Goal: Task Accomplishment & Management: Manage account settings

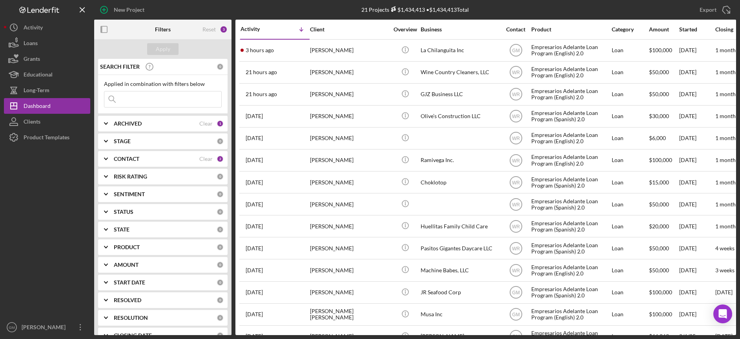
scroll to position [0, 0]
click at [108, 158] on icon "Icon/Expander" at bounding box center [106, 159] width 20 height 20
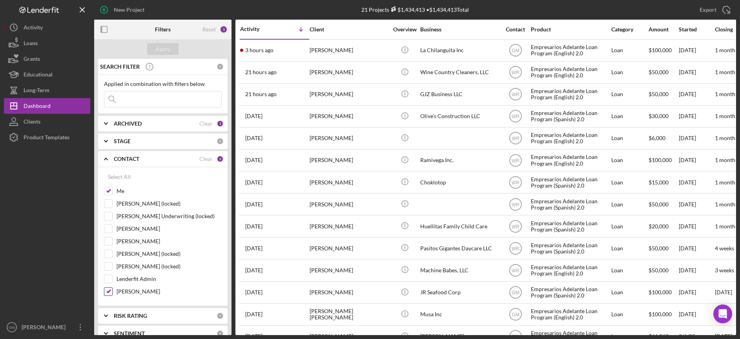
click at [110, 291] on input "[PERSON_NAME]" at bounding box center [108, 292] width 8 height 8
checkbox input "false"
click at [155, 47] on button "Apply" at bounding box center [162, 49] width 31 height 12
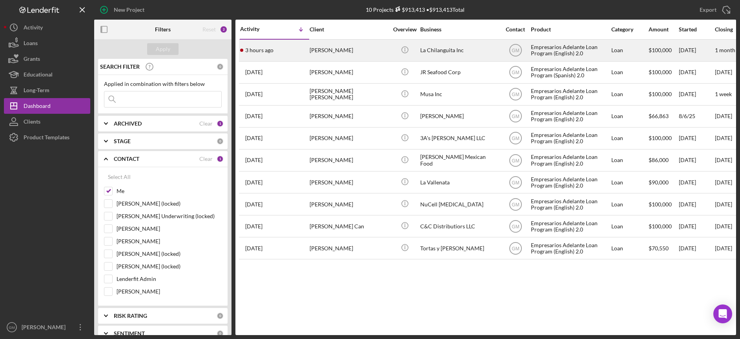
click at [301, 52] on div "3 hours ago [PERSON_NAME]" at bounding box center [274, 50] width 69 height 21
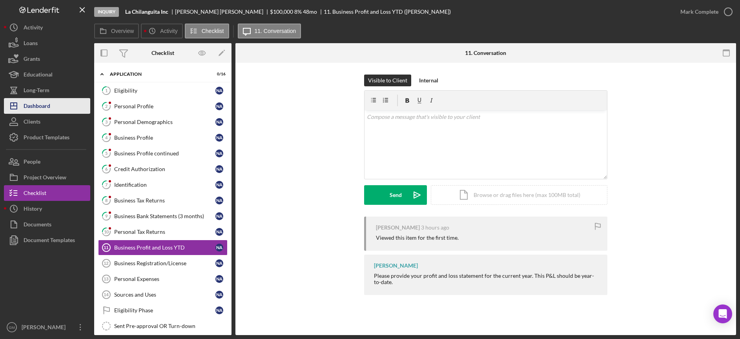
click at [60, 102] on button "Icon/Dashboard Dashboard" at bounding box center [47, 106] width 86 height 16
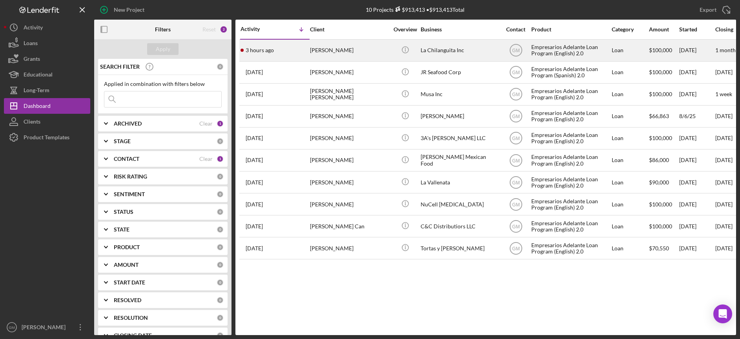
click at [333, 55] on div "[PERSON_NAME]" at bounding box center [349, 50] width 78 height 21
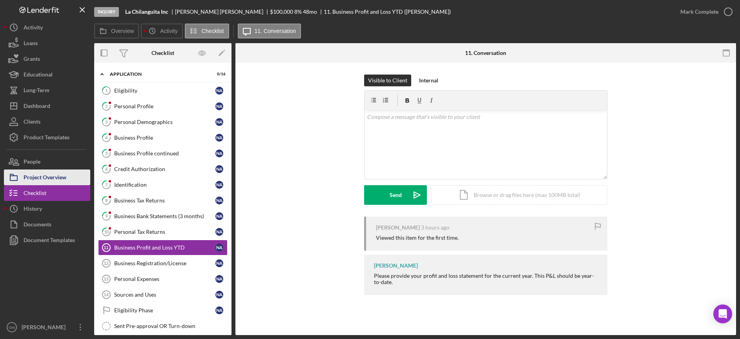
click at [57, 177] on div "Project Overview" at bounding box center [45, 178] width 43 height 18
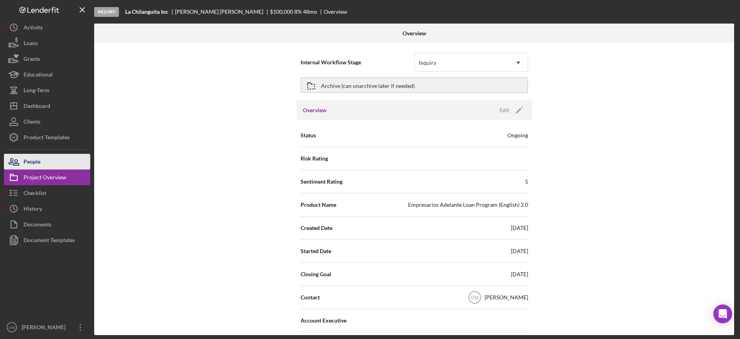
click at [35, 166] on div "People" at bounding box center [32, 163] width 17 height 18
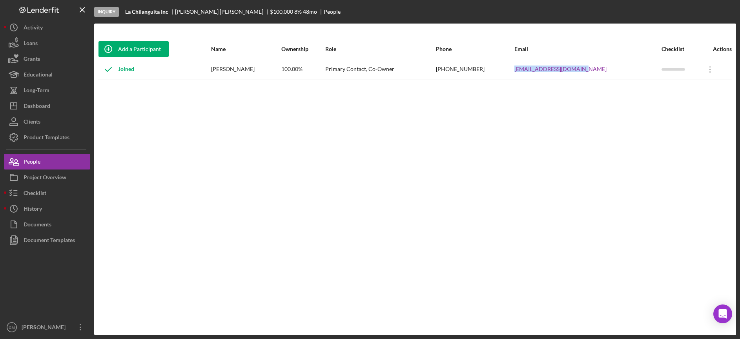
drag, startPoint x: 608, startPoint y: 70, endPoint x: 541, endPoint y: 70, distance: 67.1
click at [541, 70] on tr "Joined [PERSON_NAME] 100.00% Primary Contact, Co-Owner [PHONE_NUMBER] [EMAIL_AD…" at bounding box center [415, 69] width 634 height 21
copy tr "[EMAIL_ADDRESS][DOMAIN_NAME]"
click at [42, 103] on div "Dashboard" at bounding box center [37, 107] width 27 height 18
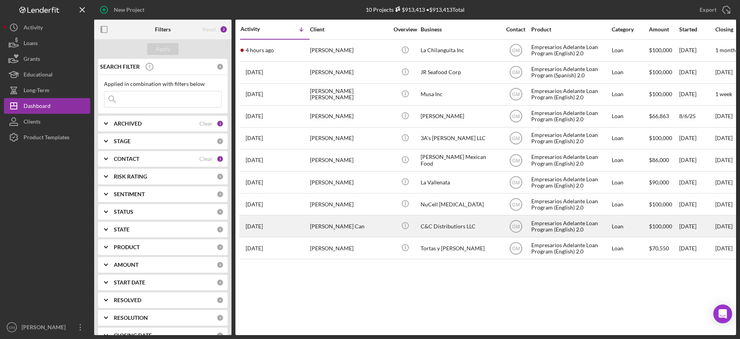
click at [462, 229] on div "C&C Distributiors LLC" at bounding box center [459, 226] width 78 height 21
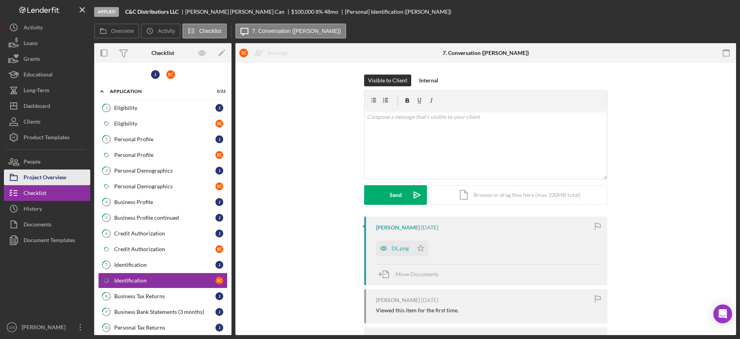
scroll to position [81, 0]
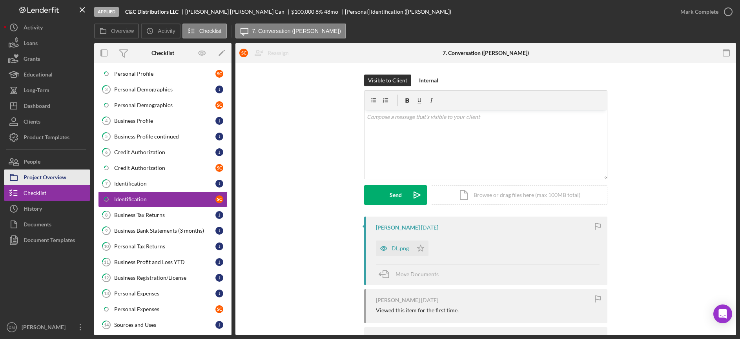
click at [64, 181] on div "Project Overview" at bounding box center [45, 178] width 43 height 18
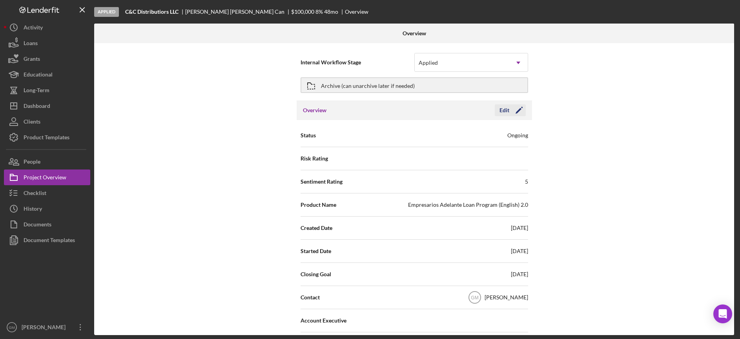
click at [504, 111] on div "Edit" at bounding box center [504, 110] width 10 height 12
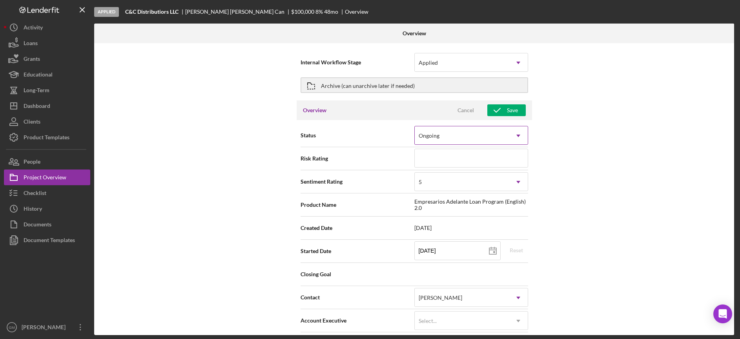
click at [483, 136] on div "Ongoing" at bounding box center [462, 136] width 94 height 18
click at [463, 66] on div "Applied" at bounding box center [462, 63] width 94 height 18
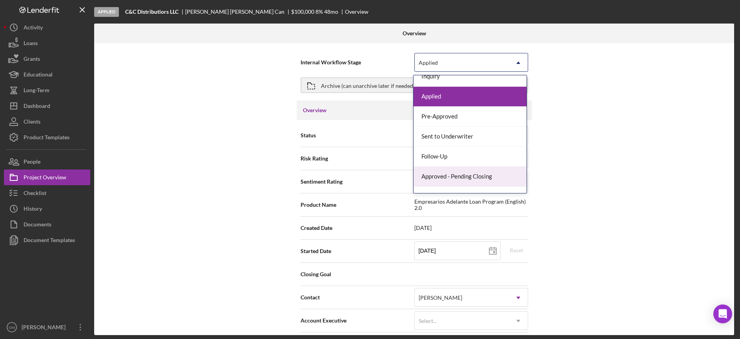
scroll to position [22, 0]
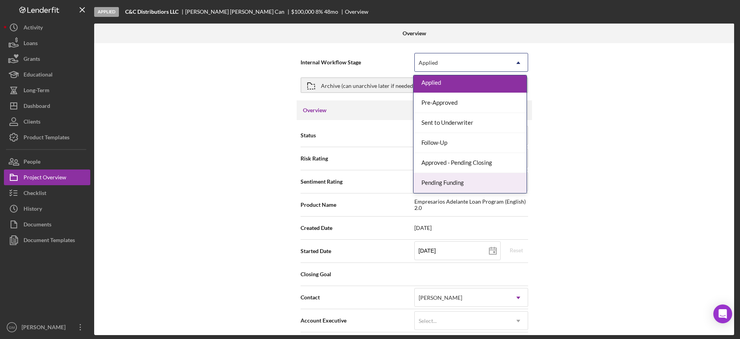
click at [610, 167] on div "Internal Workflow Stage Pending Funding, 7 of 7. 7 results available. Use Up an…" at bounding box center [414, 189] width 640 height 292
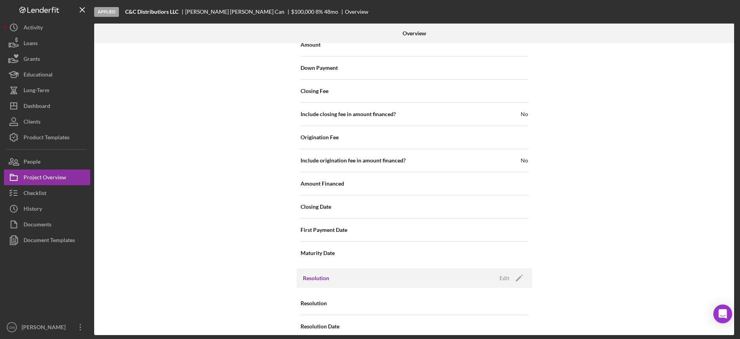
scroll to position [841, 0]
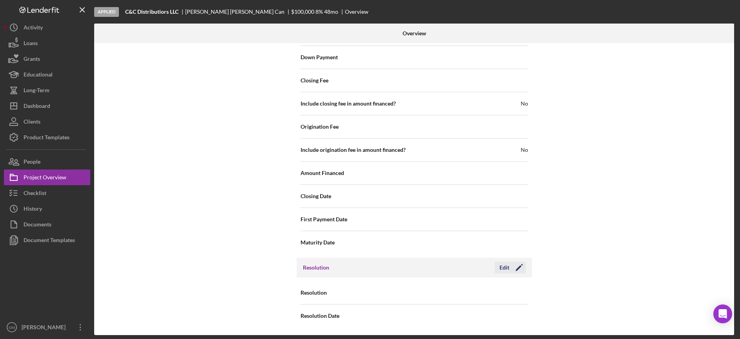
click at [500, 268] on div "Edit" at bounding box center [504, 268] width 10 height 12
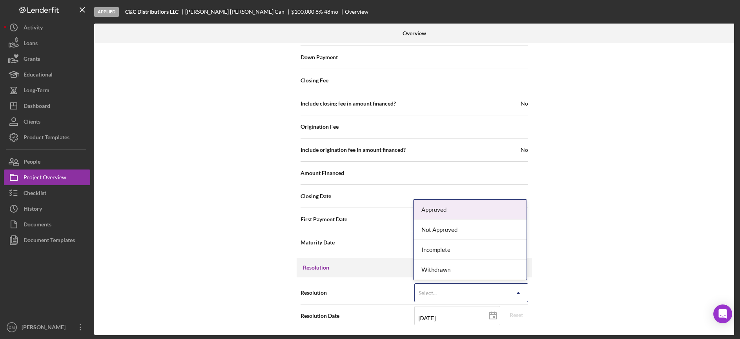
click at [470, 290] on div "Select..." at bounding box center [462, 293] width 94 height 18
click at [452, 210] on div "Approved" at bounding box center [469, 210] width 113 height 20
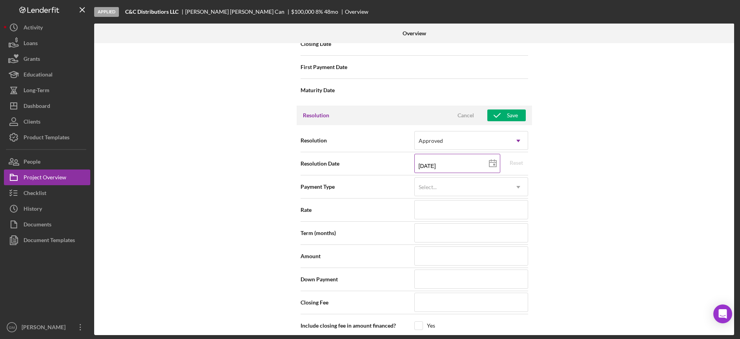
scroll to position [994, 0]
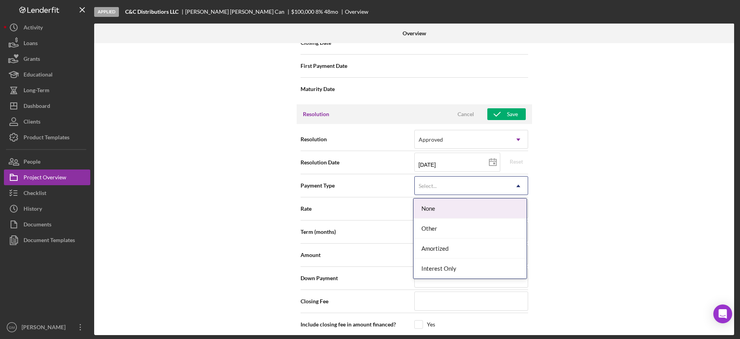
click at [463, 193] on div "Select..." at bounding box center [462, 186] width 94 height 18
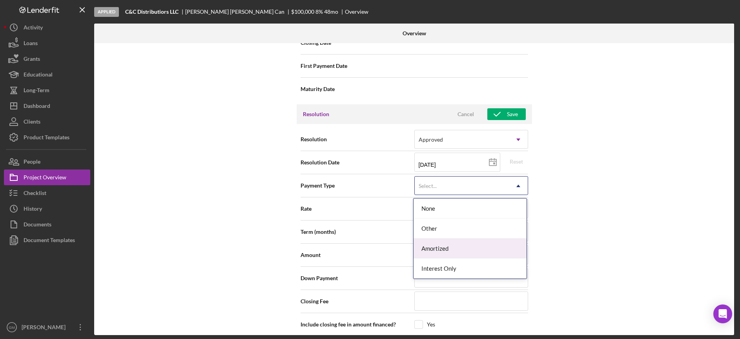
click at [445, 251] on div "Amortized" at bounding box center [469, 248] width 113 height 20
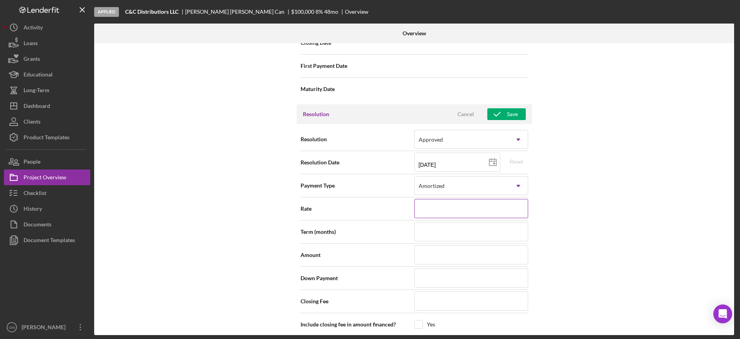
click at [438, 217] on input at bounding box center [471, 208] width 114 height 19
type input "7%"
type input "7.000%"
click at [439, 228] on input at bounding box center [471, 231] width 114 height 19
type input "7"
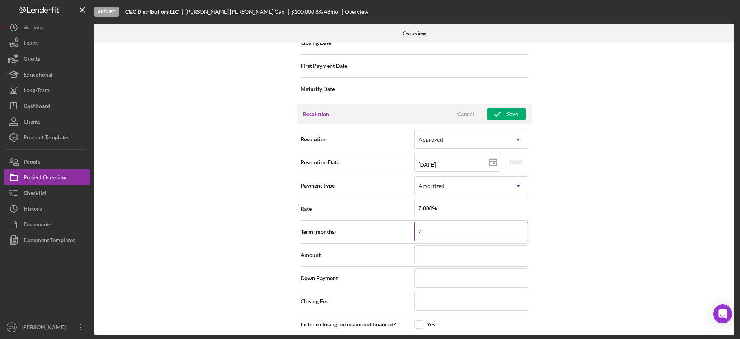
type input "72"
click at [439, 255] on input at bounding box center [471, 254] width 114 height 19
type input "$1"
type input "$10"
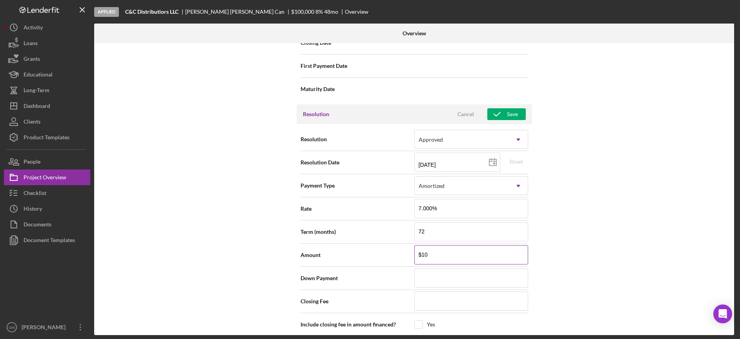
type input "$100"
type input "$1,000"
type input "$10,000"
type input "$100,000"
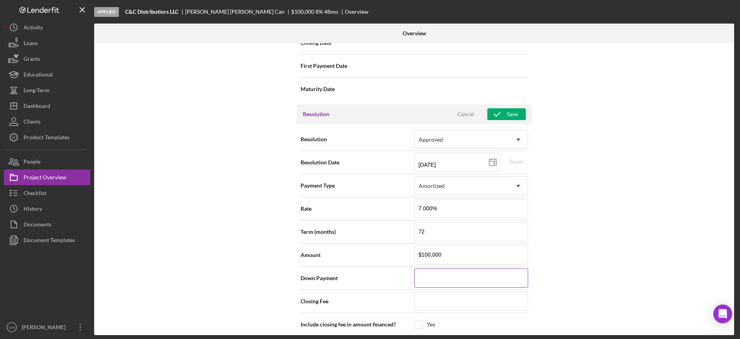
click at [461, 288] on div at bounding box center [471, 278] width 114 height 20
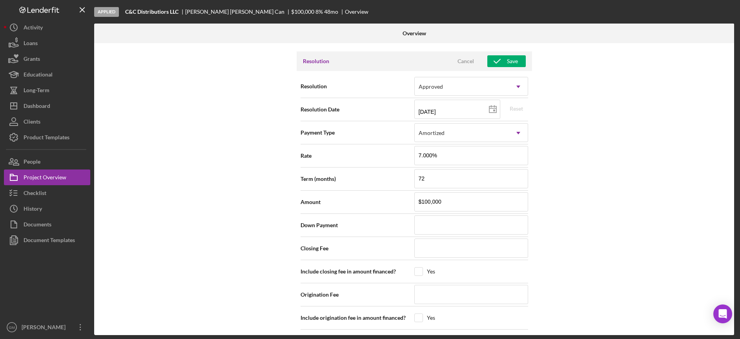
scroll to position [1063, 0]
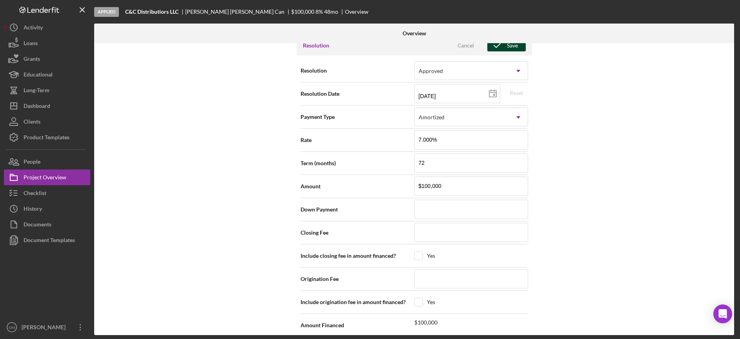
click at [512, 47] on div "Save" at bounding box center [512, 46] width 11 height 12
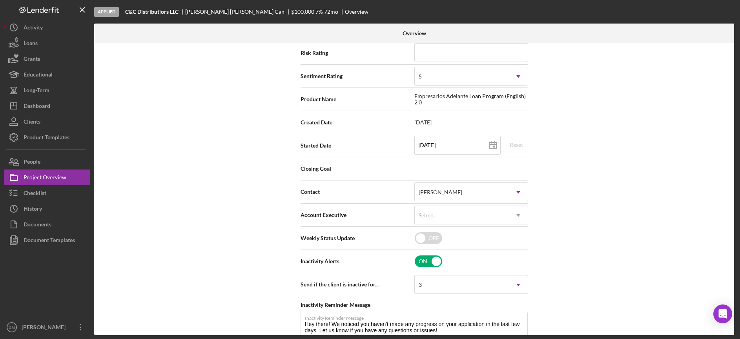
scroll to position [0, 0]
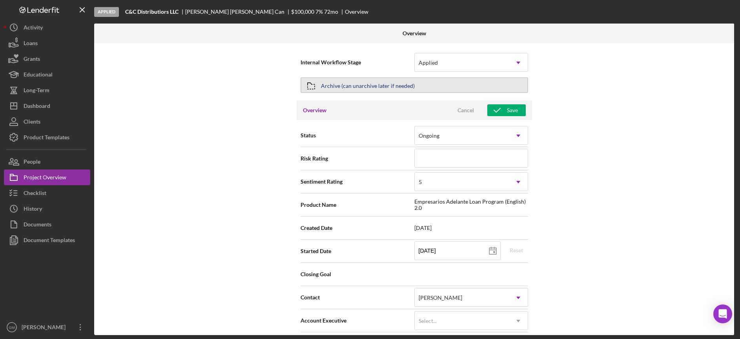
click at [415, 84] on button "Archive (can unarchive later if needed)" at bounding box center [414, 85] width 228 height 16
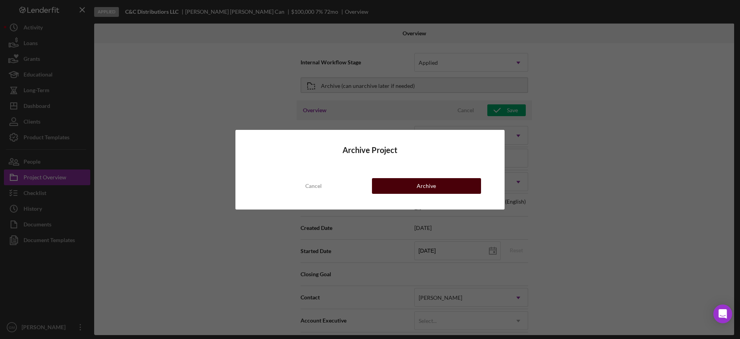
click at [403, 186] on button "Archive" at bounding box center [426, 186] width 109 height 16
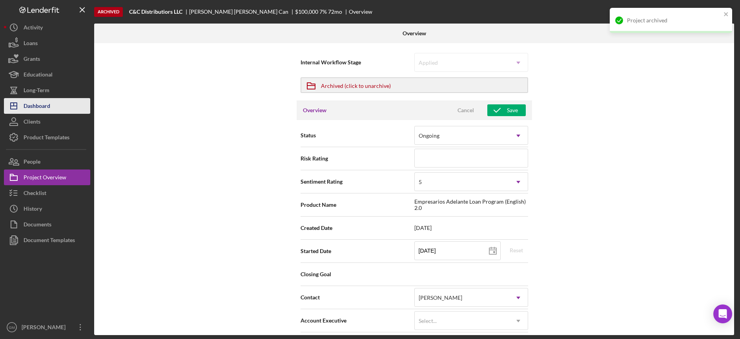
click at [52, 105] on button "Icon/Dashboard Dashboard" at bounding box center [47, 106] width 86 height 16
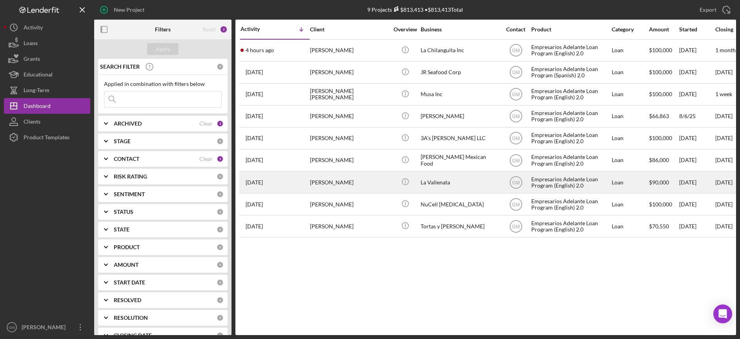
click at [350, 183] on div "[PERSON_NAME]" at bounding box center [349, 182] width 78 height 21
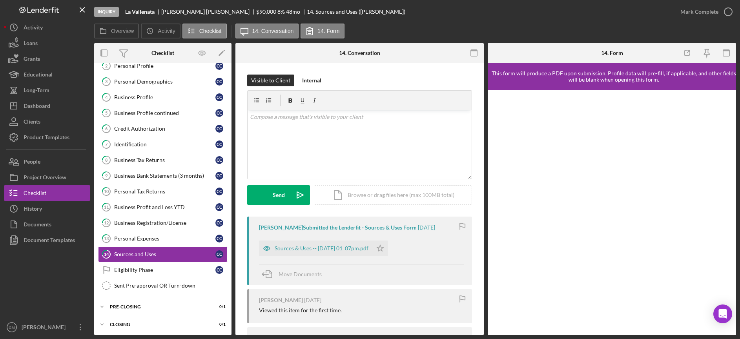
scroll to position [41, 0]
click at [401, 127] on div "v Color teal Color pink Remove color Add row above Add row below Add column bef…" at bounding box center [360, 144] width 224 height 69
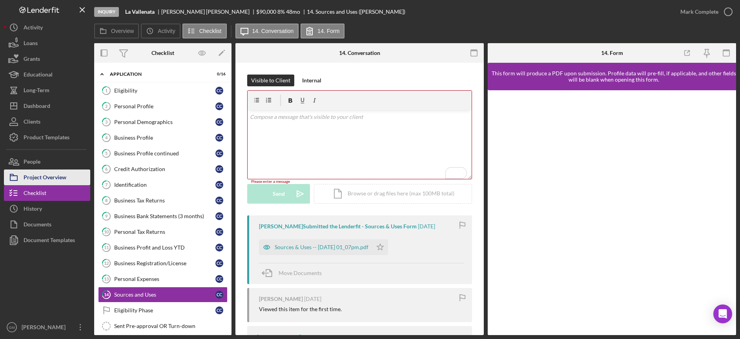
click at [72, 176] on button "Project Overview" at bounding box center [47, 177] width 86 height 16
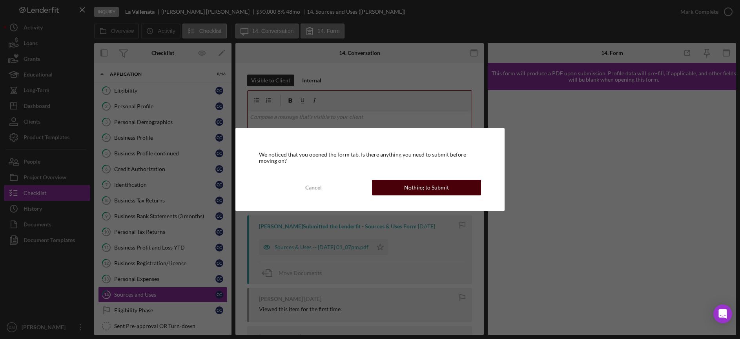
click at [442, 191] on div "Nothing to Submit" at bounding box center [426, 188] width 45 height 16
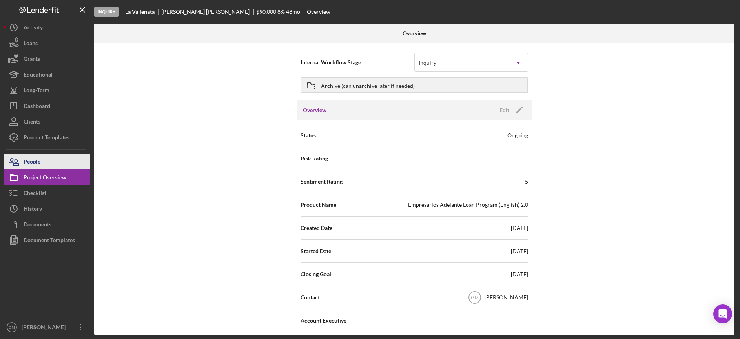
click at [61, 164] on button "People" at bounding box center [47, 162] width 86 height 16
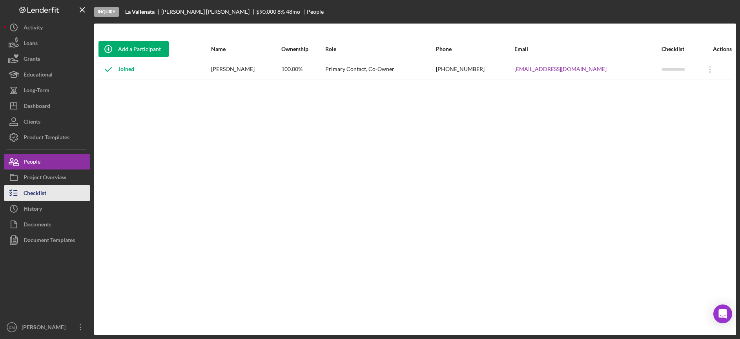
click at [35, 194] on div "Checklist" at bounding box center [35, 194] width 23 height 18
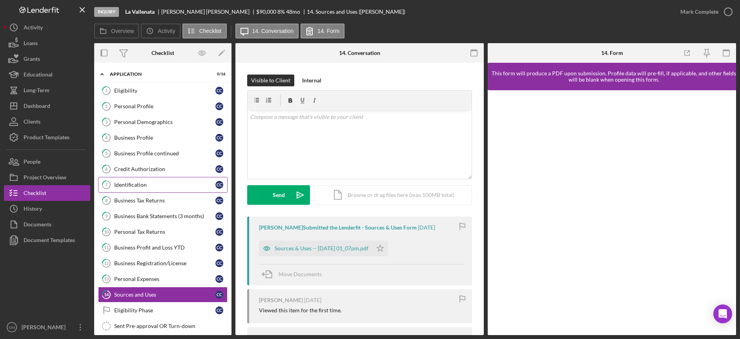
scroll to position [41, 0]
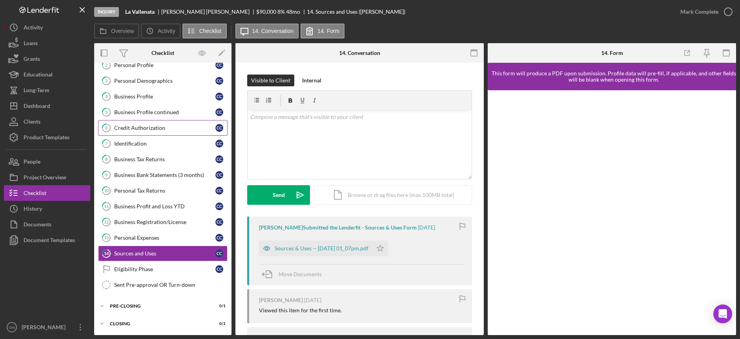
click at [145, 128] on div "Credit Authorization" at bounding box center [164, 128] width 101 height 6
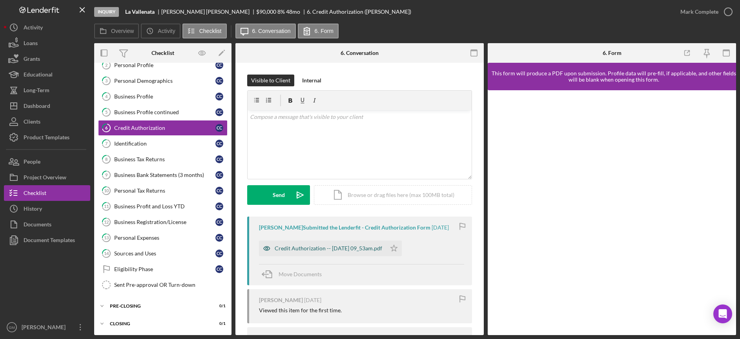
click at [333, 251] on div "Credit Authorization -- [DATE] 09_53am.pdf" at bounding box center [328, 248] width 107 height 6
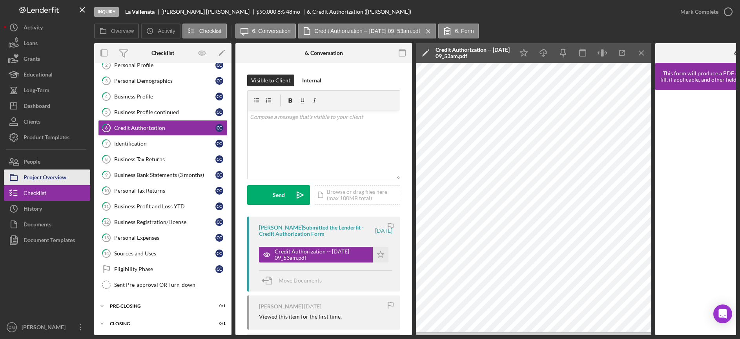
click at [47, 177] on div "Project Overview" at bounding box center [45, 178] width 43 height 18
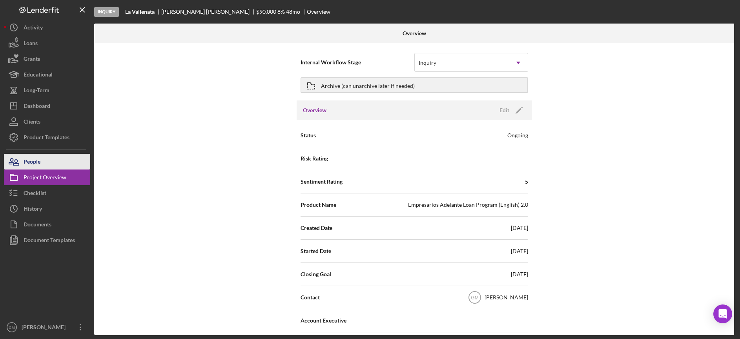
click at [41, 163] on button "People" at bounding box center [47, 162] width 86 height 16
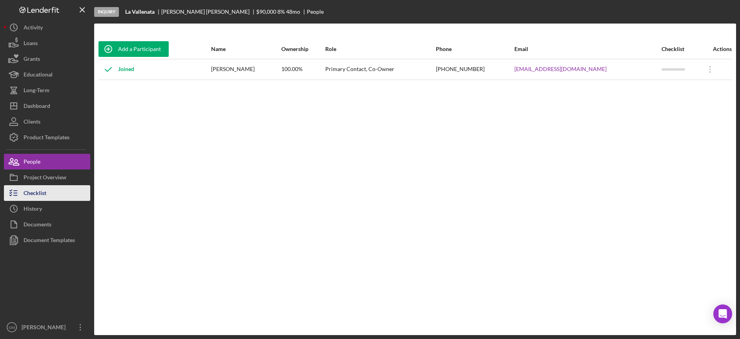
click at [35, 194] on div "Checklist" at bounding box center [35, 194] width 23 height 18
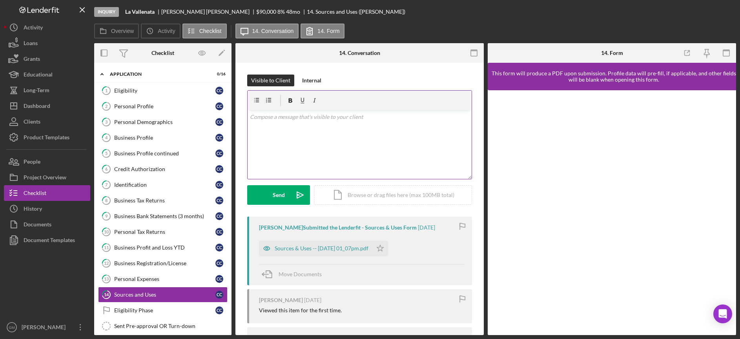
scroll to position [41, 0]
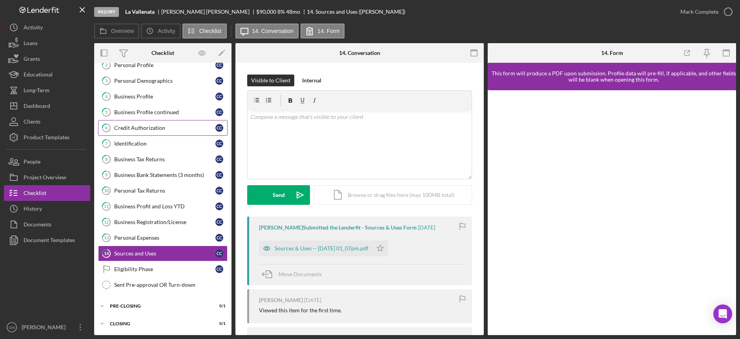
click at [162, 127] on div "Credit Authorization" at bounding box center [164, 128] width 101 height 6
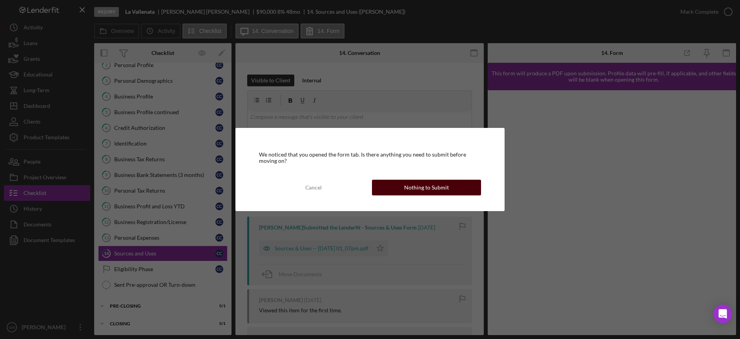
click at [404, 188] on button "Nothing to Submit" at bounding box center [426, 188] width 109 height 16
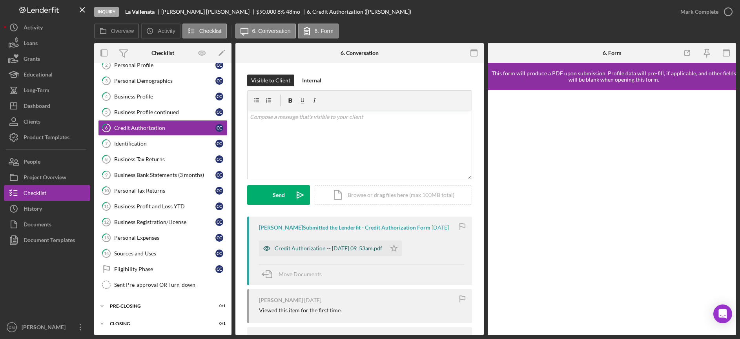
click at [347, 251] on div "Credit Authorization -- [DATE] 09_53am.pdf" at bounding box center [328, 248] width 107 height 6
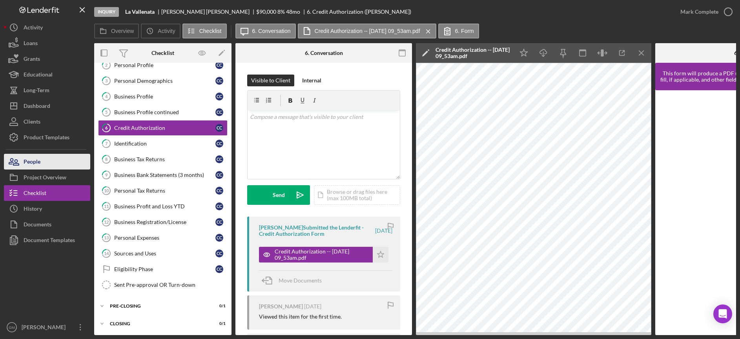
click at [41, 164] on button "People" at bounding box center [47, 162] width 86 height 16
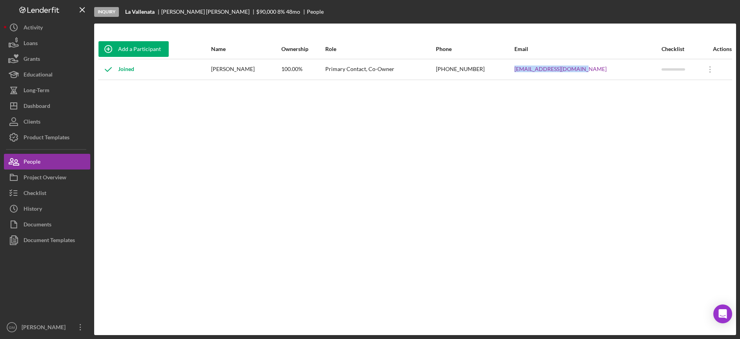
drag, startPoint x: 621, startPoint y: 68, endPoint x: 542, endPoint y: 70, distance: 78.5
click at [543, 70] on tr "Joined [PERSON_NAME] 100.00% Primary Contact, Co-Owner [PHONE_NUMBER] [EMAIL_AD…" at bounding box center [415, 69] width 634 height 21
copy tr "[EMAIL_ADDRESS][DOMAIN_NAME]"
click at [41, 194] on div "Checklist" at bounding box center [35, 194] width 23 height 18
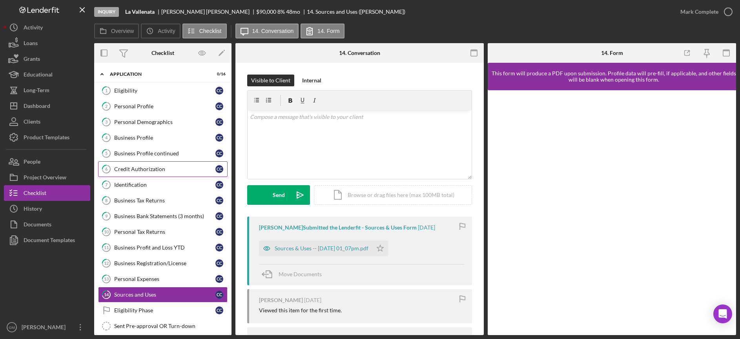
drag, startPoint x: 172, startPoint y: 168, endPoint x: 186, endPoint y: 166, distance: 14.7
click at [172, 168] on div "Credit Authorization" at bounding box center [164, 169] width 101 height 6
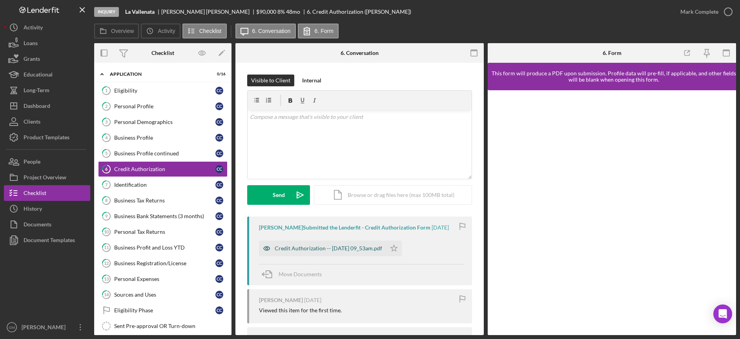
click at [328, 251] on div "Credit Authorization -- [DATE] 09_53am.pdf" at bounding box center [328, 248] width 107 height 6
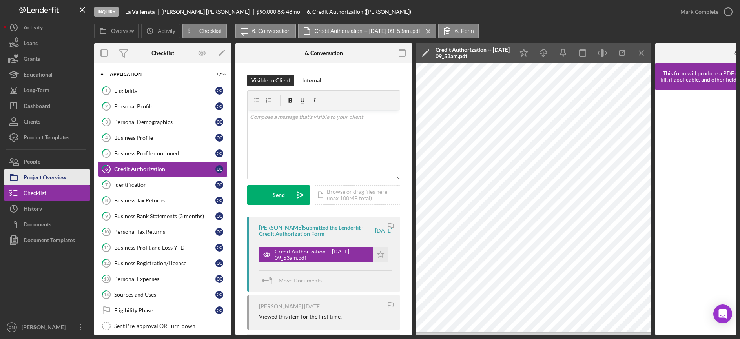
click at [57, 175] on div "Project Overview" at bounding box center [45, 178] width 43 height 18
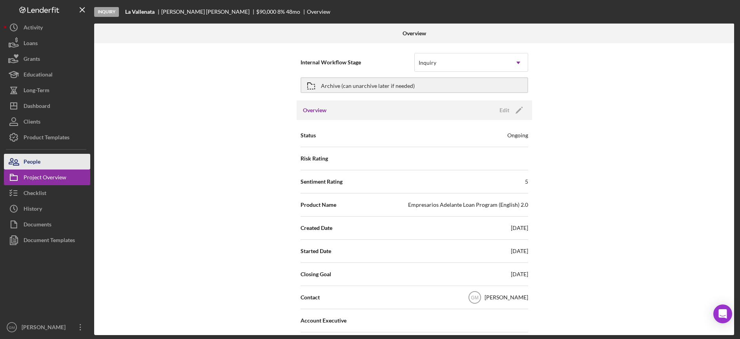
click at [40, 163] on div "People" at bounding box center [32, 163] width 17 height 18
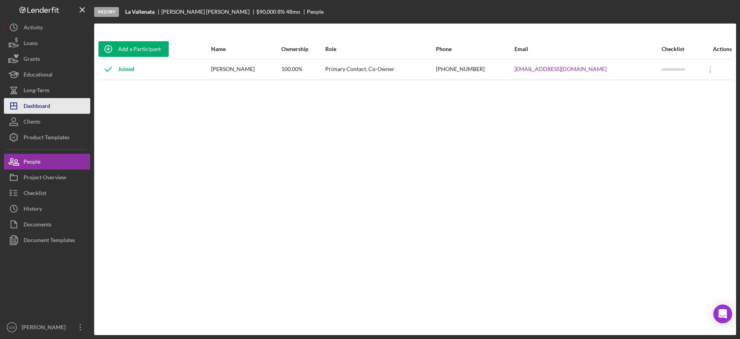
click at [49, 108] on div "Dashboard" at bounding box center [37, 107] width 27 height 18
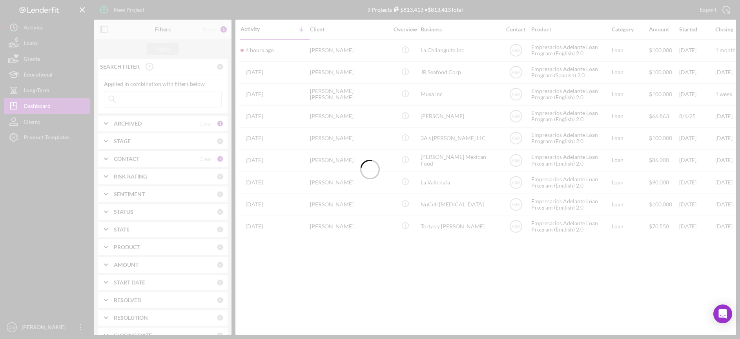
click at [106, 122] on div at bounding box center [370, 169] width 740 height 339
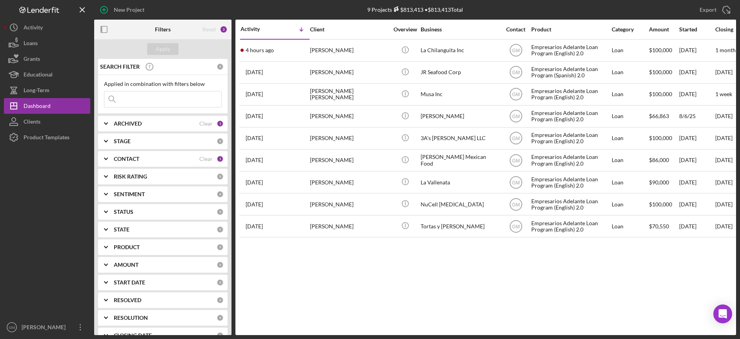
click at [105, 123] on polyline at bounding box center [105, 124] width 3 height 2
click at [106, 168] on input "Archived" at bounding box center [108, 168] width 8 height 8
checkbox input "true"
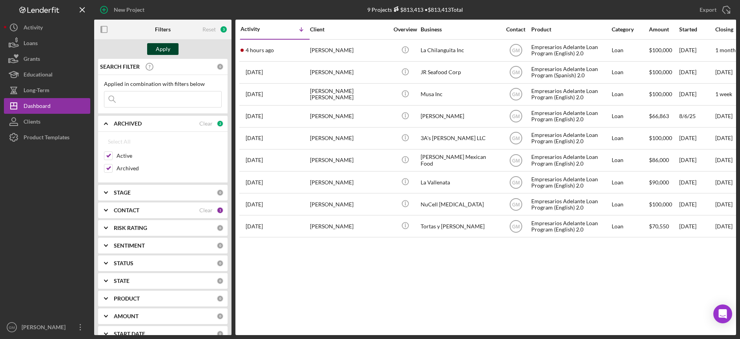
click at [163, 50] on div "Apply" at bounding box center [163, 49] width 15 height 12
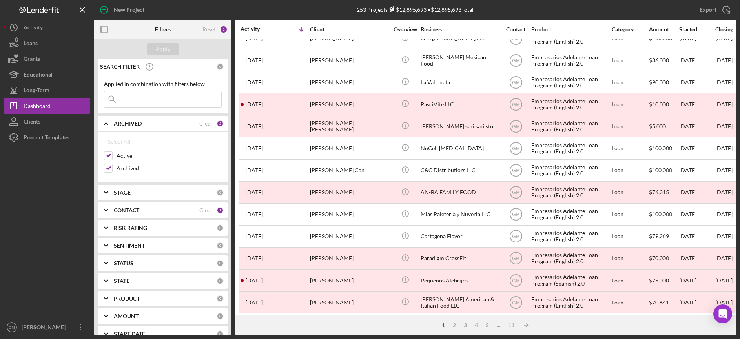
scroll to position [104, 0]
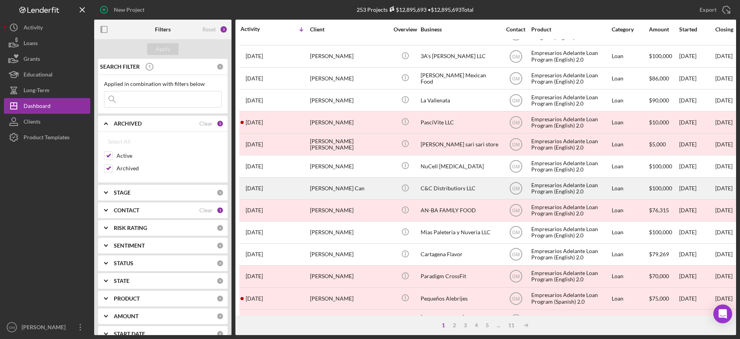
click at [373, 191] on div "[PERSON_NAME] Can" at bounding box center [349, 188] width 78 height 21
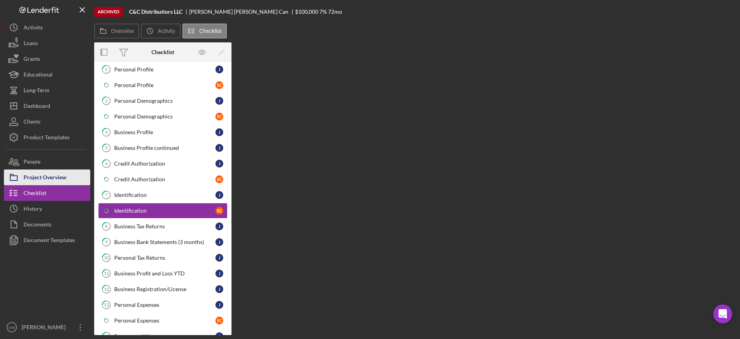
scroll to position [81, 0]
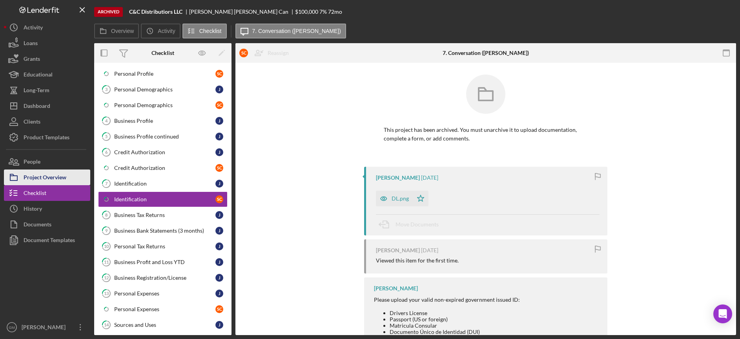
click at [60, 176] on div "Project Overview" at bounding box center [45, 178] width 43 height 18
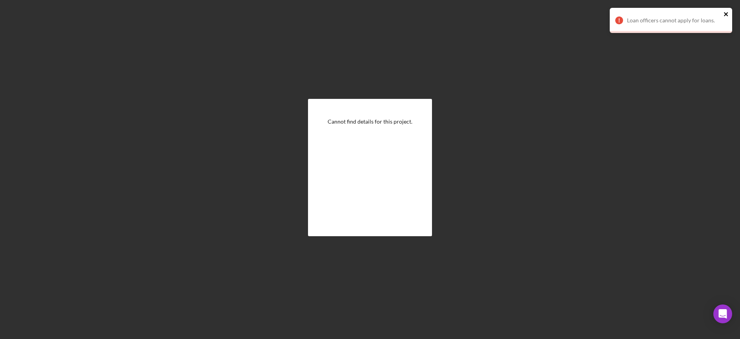
click at [724, 15] on icon "close" at bounding box center [725, 14] width 5 height 6
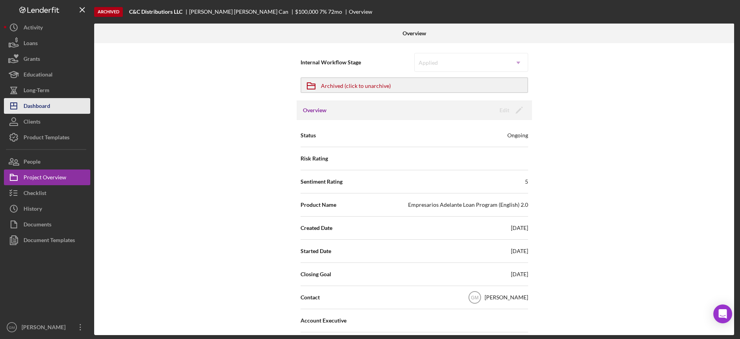
click at [35, 106] on div "Dashboard" at bounding box center [37, 107] width 27 height 18
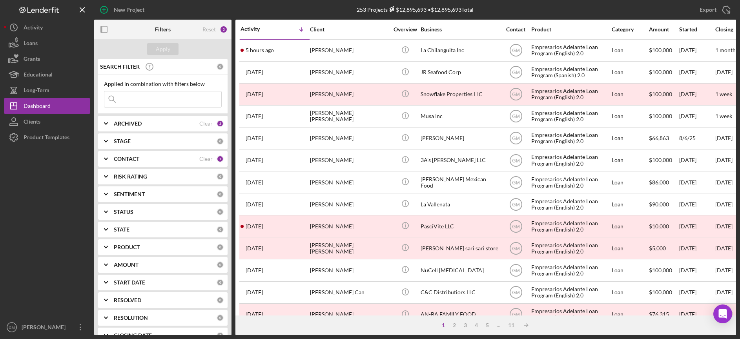
click at [109, 124] on icon "Icon/Expander" at bounding box center [106, 124] width 20 height 20
click at [108, 167] on input "Archived" at bounding box center [108, 168] width 8 height 8
checkbox input "false"
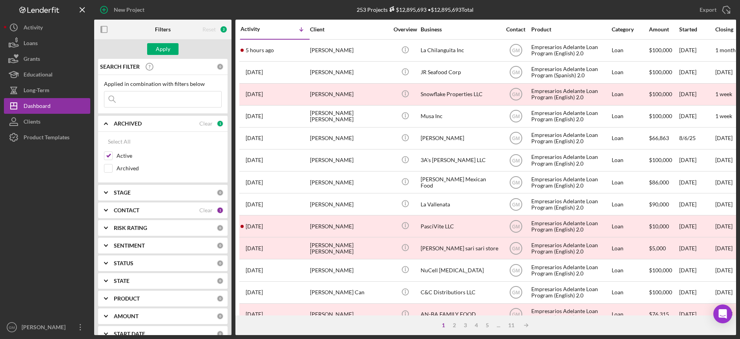
click at [107, 124] on polyline at bounding box center [105, 124] width 3 height 2
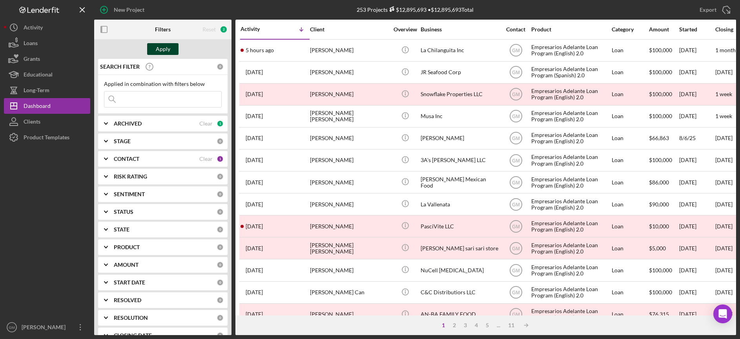
click at [166, 50] on div "Apply" at bounding box center [163, 49] width 15 height 12
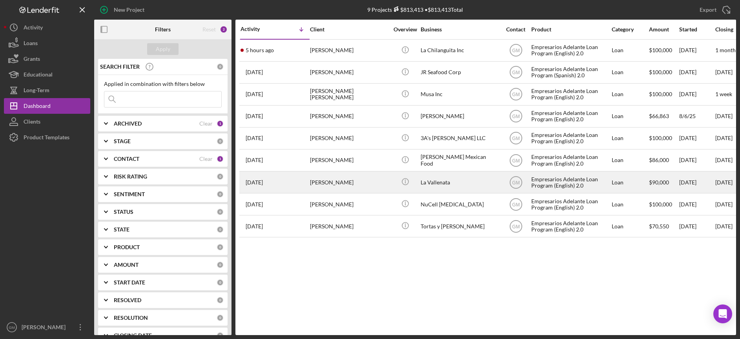
click at [439, 183] on div "La Vallenata" at bounding box center [459, 182] width 78 height 21
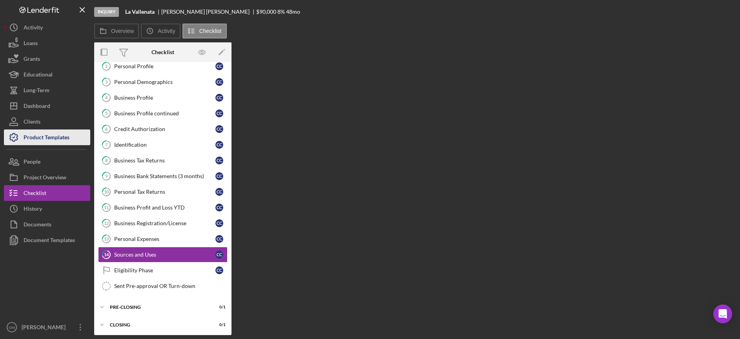
scroll to position [41, 0]
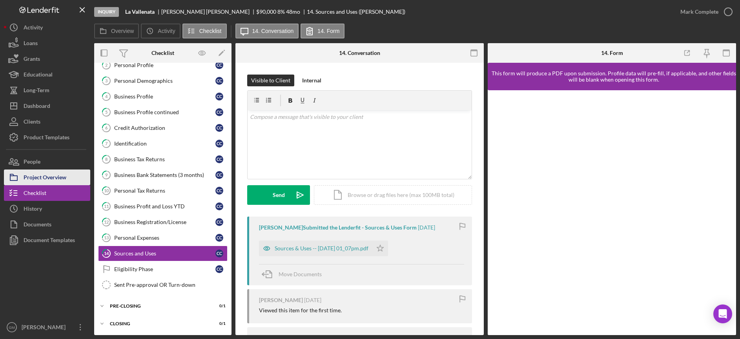
click at [65, 180] on div "Project Overview" at bounding box center [45, 178] width 43 height 18
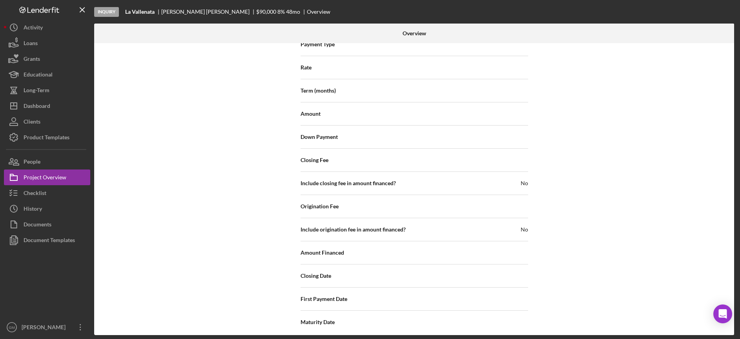
scroll to position [817, 0]
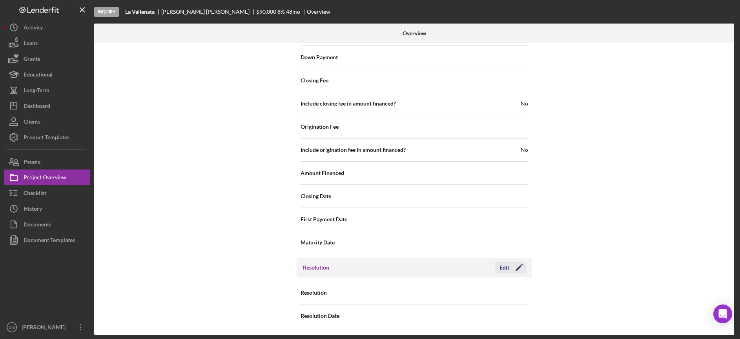
click at [504, 269] on div "Edit" at bounding box center [504, 268] width 10 height 12
click at [442, 296] on div "Select..." at bounding box center [462, 293] width 94 height 18
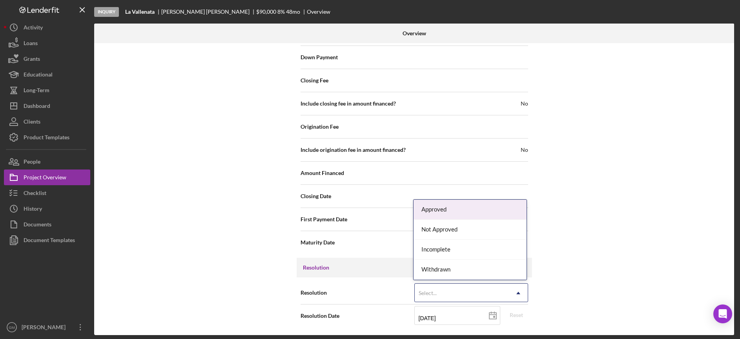
click at [458, 209] on div "Approved" at bounding box center [469, 210] width 113 height 20
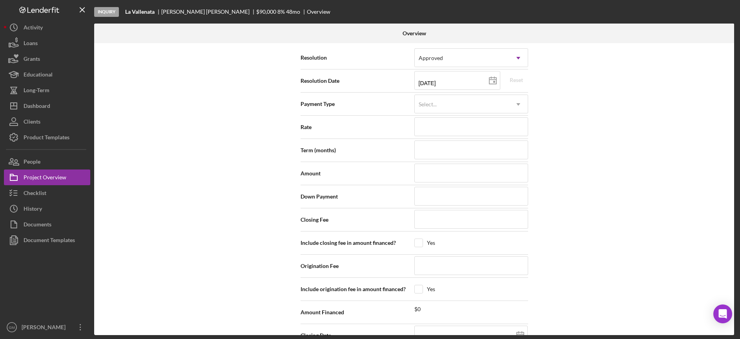
scroll to position [1049, 0]
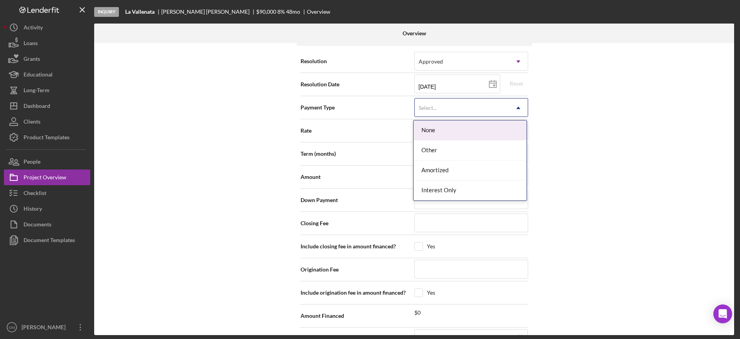
click at [464, 106] on div "Select..." at bounding box center [462, 108] width 94 height 18
click at [441, 175] on div "Amortized" at bounding box center [469, 170] width 113 height 20
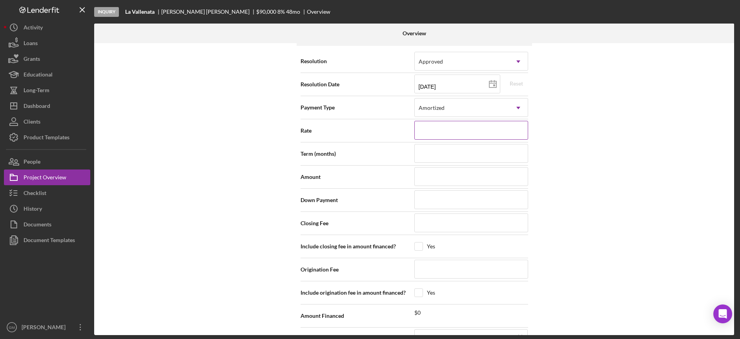
click at [439, 126] on input at bounding box center [471, 130] width 114 height 19
type input "7%"
type input "7.000%"
click at [428, 154] on input at bounding box center [471, 153] width 114 height 19
type input "7"
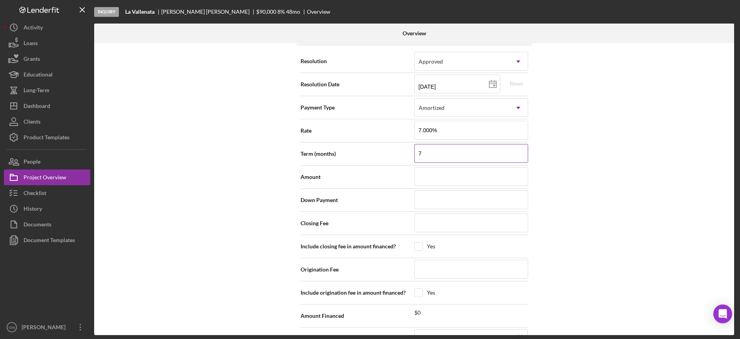
type input "72"
click at [427, 171] on input at bounding box center [471, 176] width 114 height 19
type input "$9"
type input "$90"
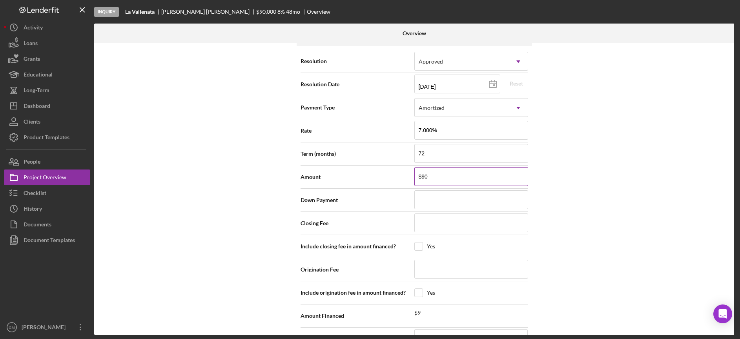
type input "$900"
type input "$9,000"
type input "$90,000"
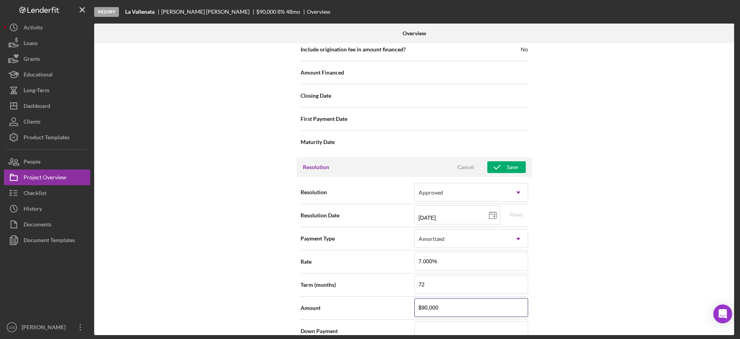
scroll to position [916, 0]
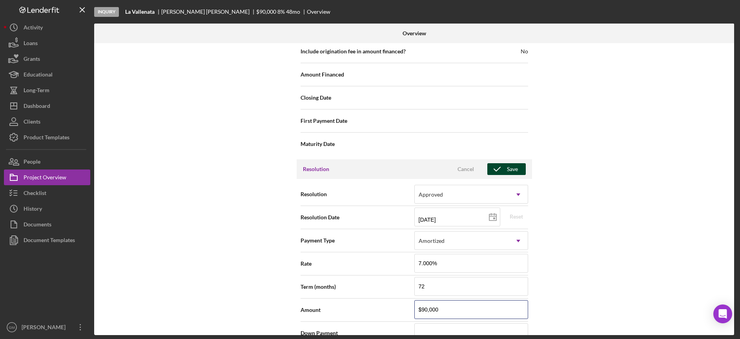
type input "$90,000"
click at [516, 171] on button "Save" at bounding box center [506, 169] width 38 height 12
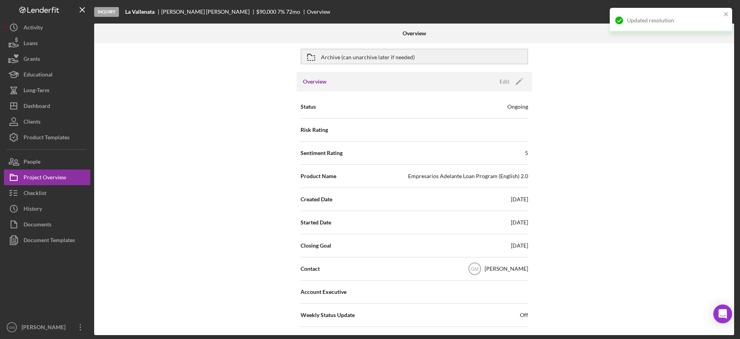
scroll to position [0, 0]
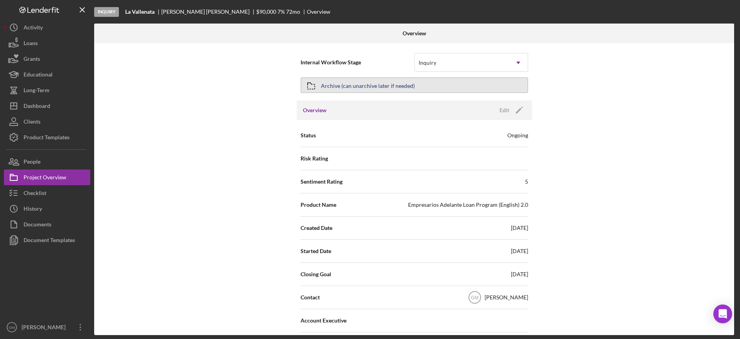
click at [453, 83] on button "Archive (can unarchive later if needed)" at bounding box center [414, 85] width 228 height 16
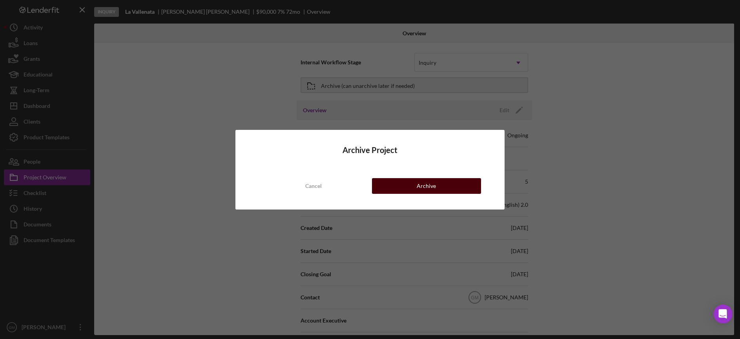
click at [426, 185] on div "Archive" at bounding box center [426, 186] width 19 height 16
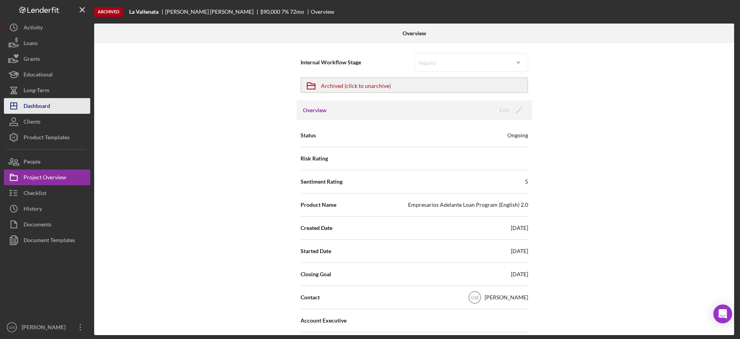
click at [40, 105] on div "Dashboard" at bounding box center [37, 107] width 27 height 18
